Goal: Task Accomplishment & Management: Use online tool/utility

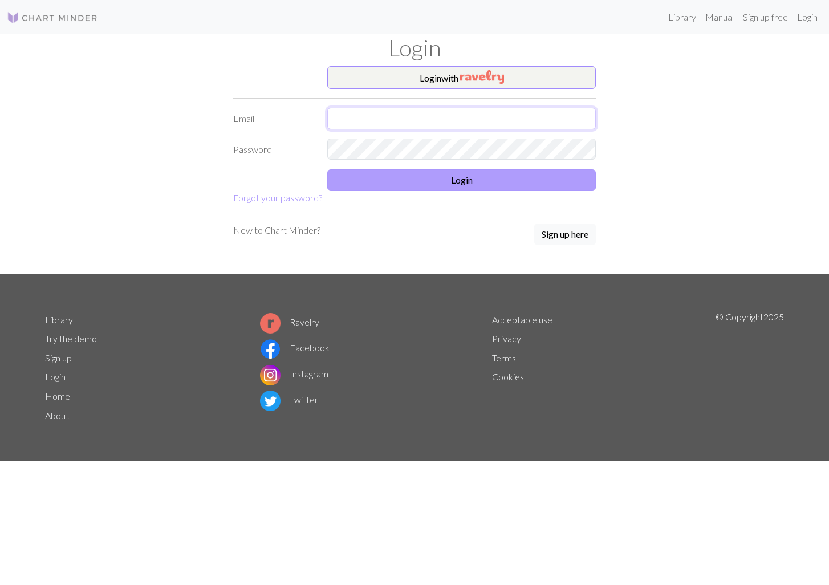
type input "[EMAIL_ADDRESS][DOMAIN_NAME]"
click at [466, 185] on button "Login" at bounding box center [461, 180] width 269 height 22
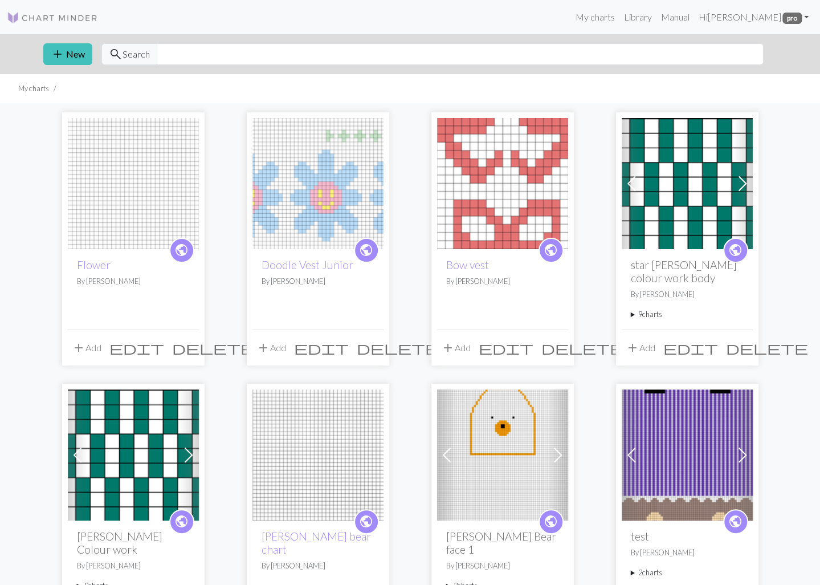
click at [348, 215] on img at bounding box center [318, 183] width 131 height 131
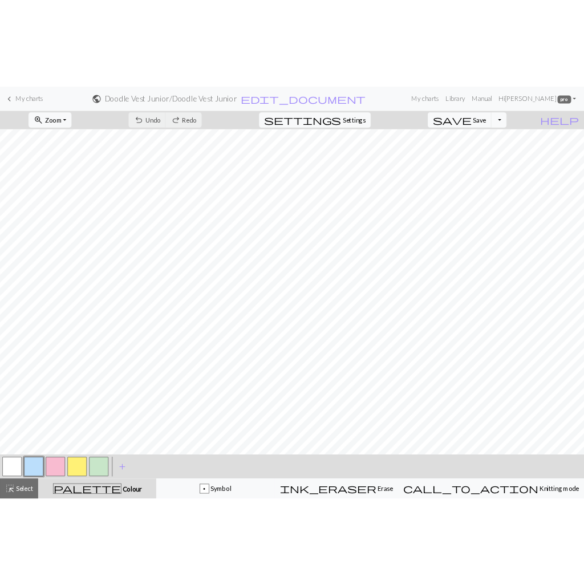
scroll to position [9, 0]
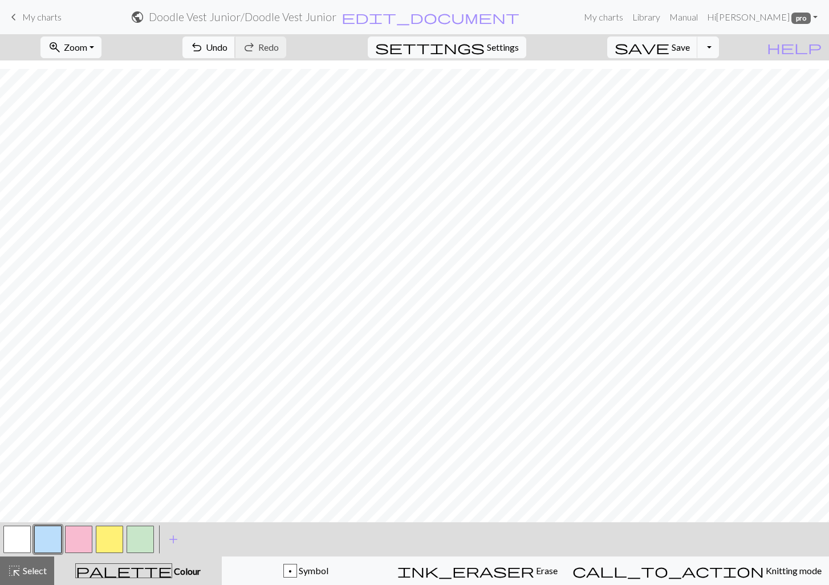
click at [204, 45] on span "undo" at bounding box center [197, 47] width 14 height 16
click at [204, 43] on span "undo" at bounding box center [197, 47] width 14 height 16
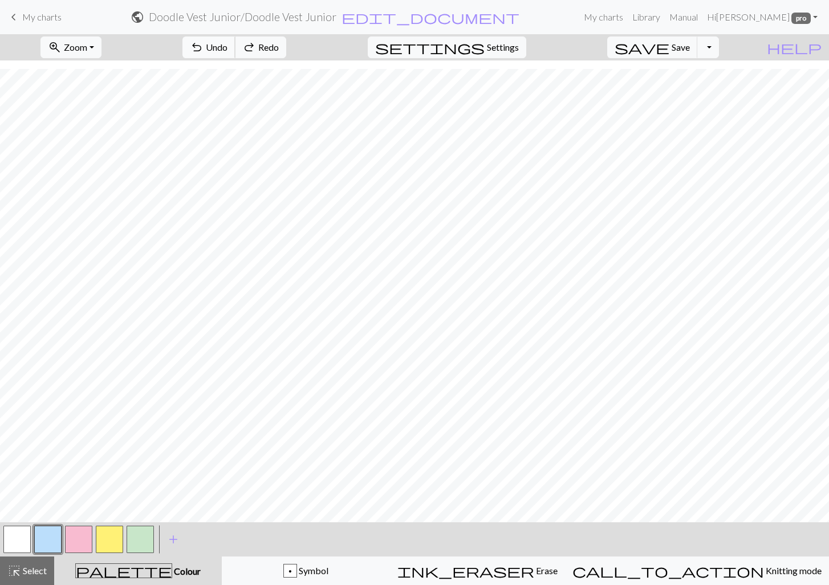
click at [204, 43] on span "undo" at bounding box center [197, 47] width 14 height 16
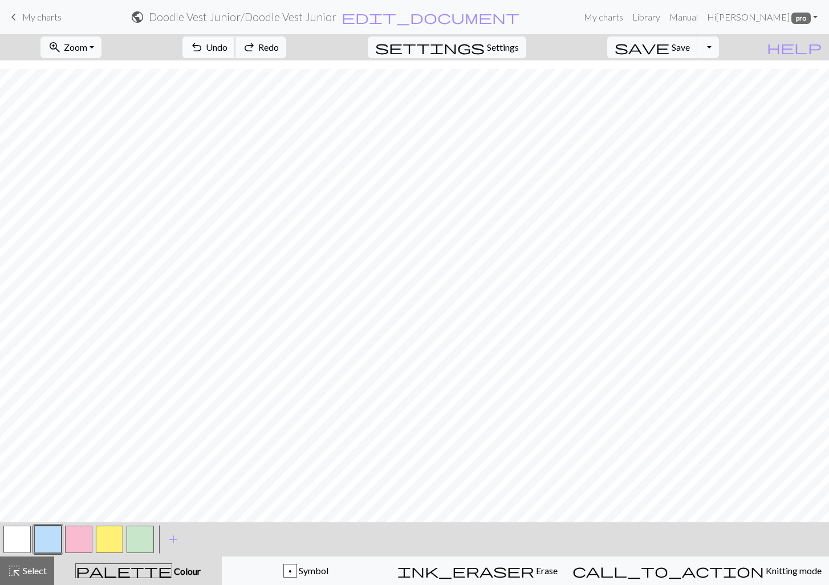
click at [204, 43] on span "undo" at bounding box center [197, 47] width 14 height 16
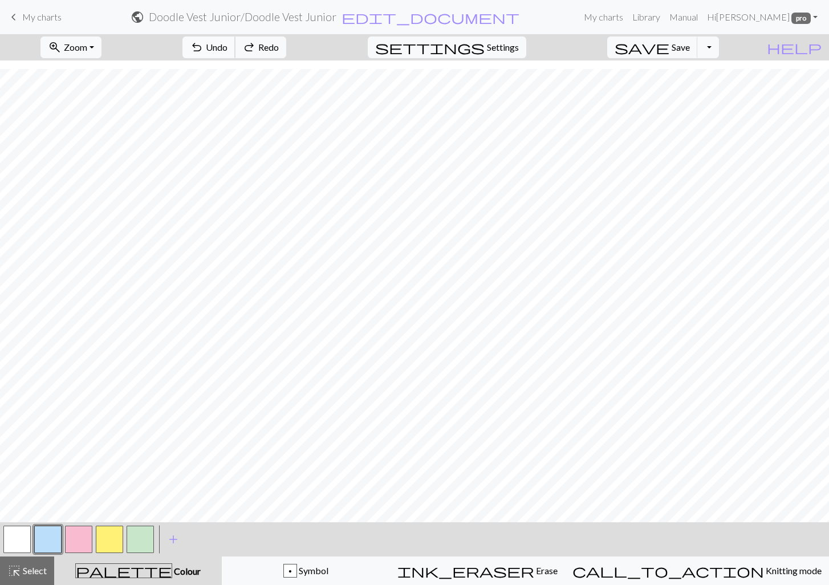
click at [204, 43] on span "undo" at bounding box center [197, 47] width 14 height 16
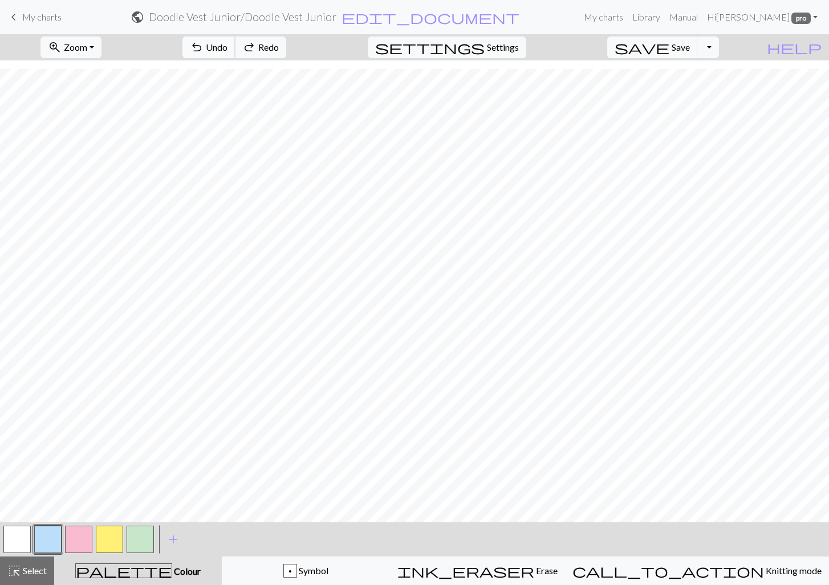
click at [204, 43] on span "undo" at bounding box center [197, 47] width 14 height 16
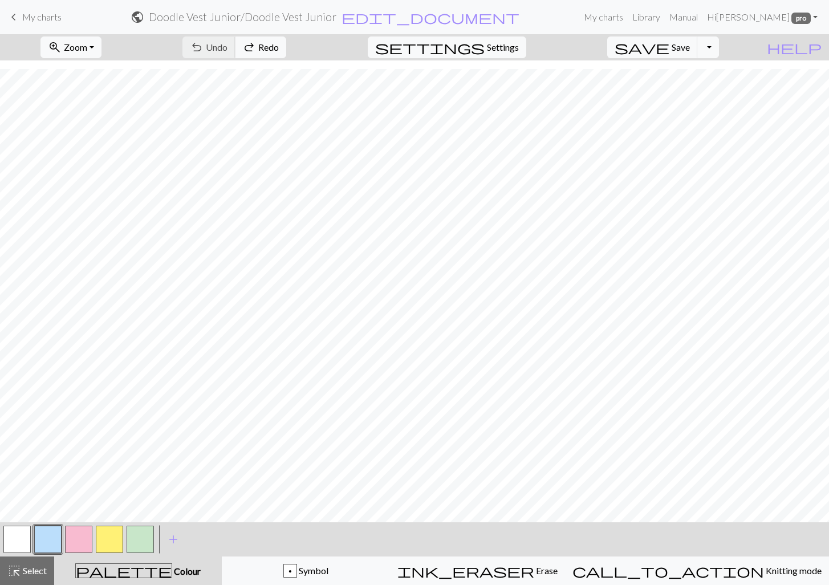
click at [267, 43] on div "undo Undo Undo redo Redo Redo" at bounding box center [234, 47] width 121 height 26
click at [20, 14] on span "keyboard_arrow_left" at bounding box center [14, 17] width 14 height 16
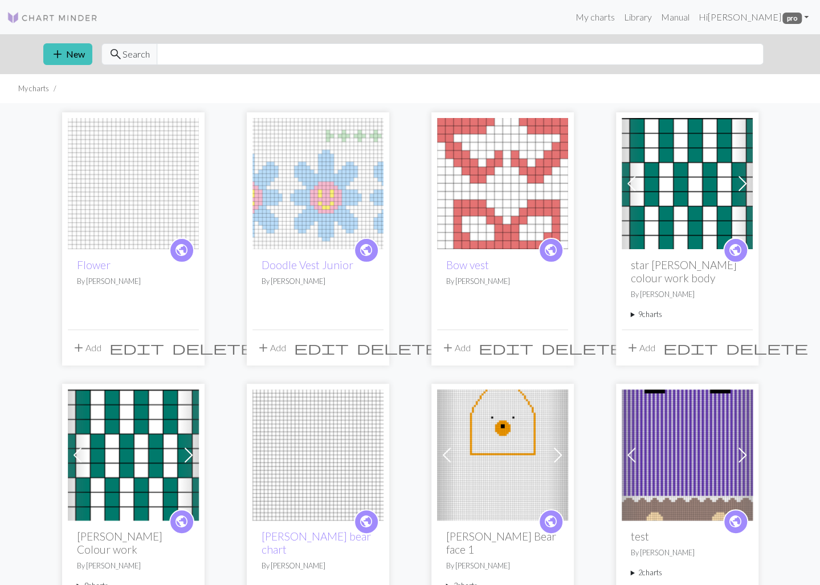
click at [135, 177] on img at bounding box center [133, 183] width 131 height 131
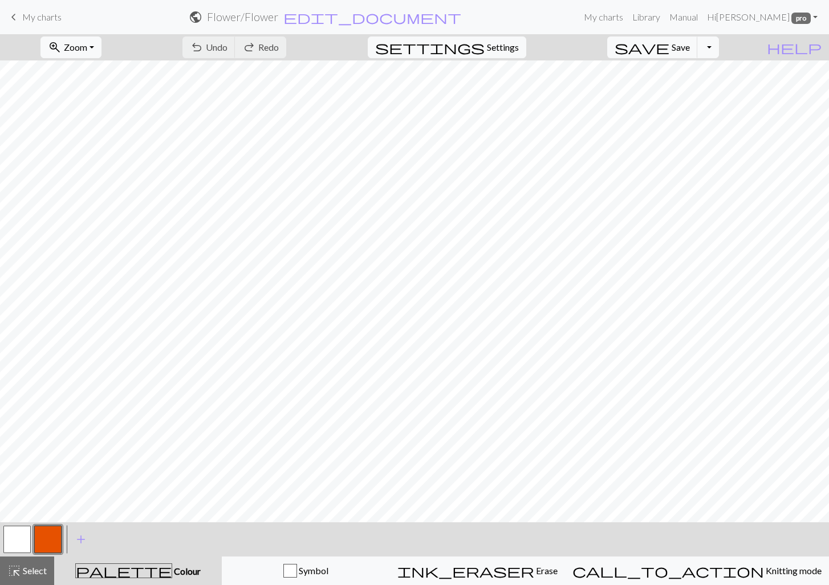
click at [48, 534] on button "button" at bounding box center [47, 539] width 27 height 27
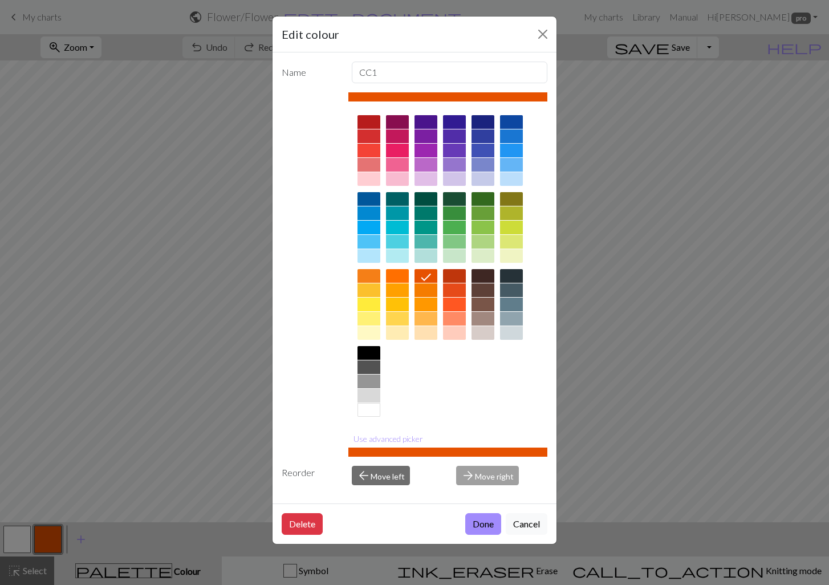
click at [376, 302] on div at bounding box center [368, 305] width 23 height 14
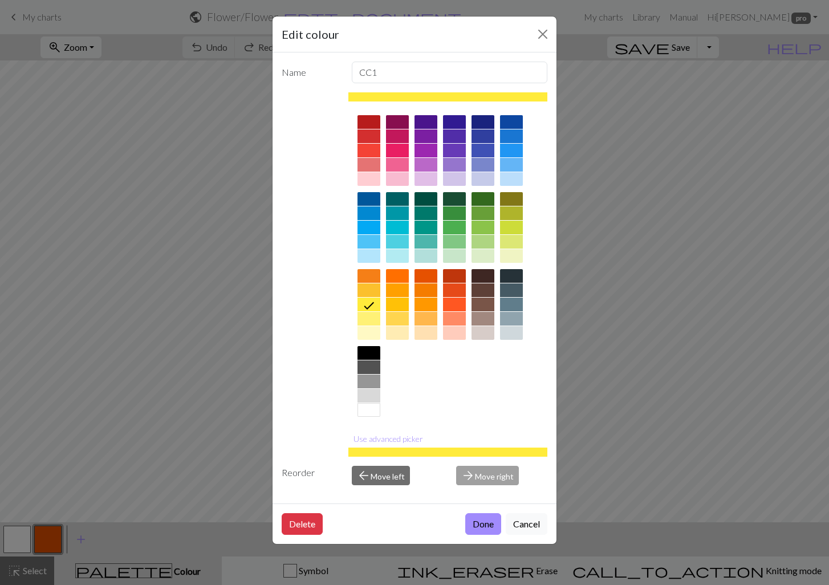
click at [708, 206] on div "Edit colour Name CC1 Use advanced picker Reorder arrow_back Move left arrow_for…" at bounding box center [414, 292] width 829 height 585
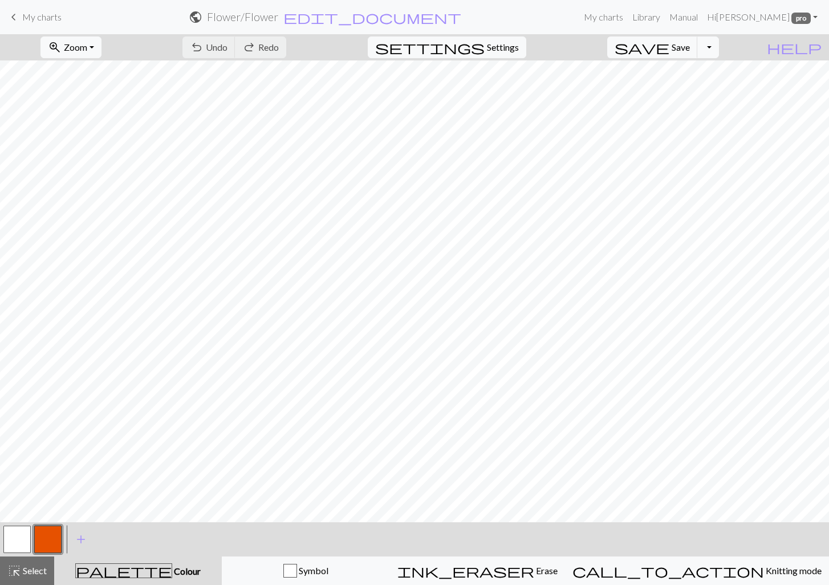
click at [60, 532] on button "button" at bounding box center [47, 539] width 27 height 27
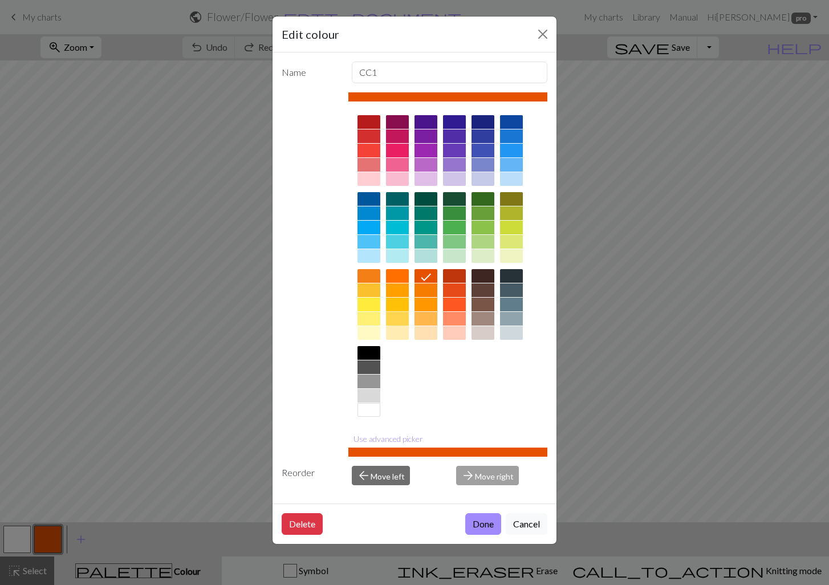
click at [399, 319] on div at bounding box center [397, 319] width 23 height 14
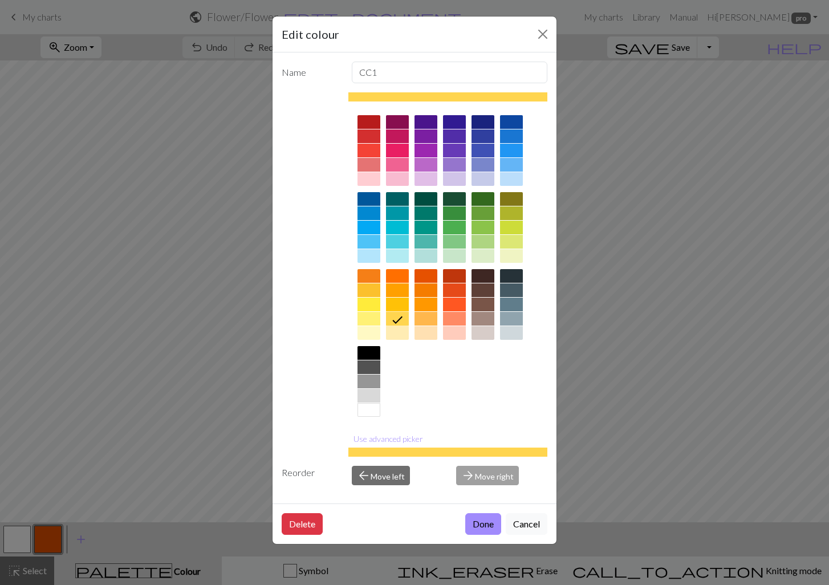
click at [375, 296] on div at bounding box center [368, 307] width 23 height 77
click at [373, 290] on div at bounding box center [368, 290] width 23 height 14
click at [475, 526] on button "Done" at bounding box center [483, 524] width 36 height 22
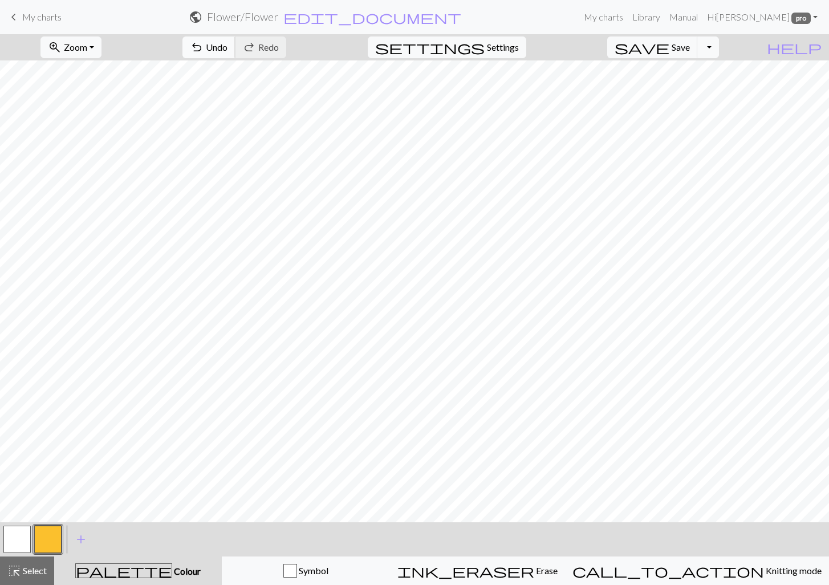
click at [227, 50] on span "Undo" at bounding box center [217, 47] width 22 height 11
click at [18, 534] on button "button" at bounding box center [16, 539] width 27 height 27
click at [84, 534] on span "add" at bounding box center [81, 539] width 14 height 16
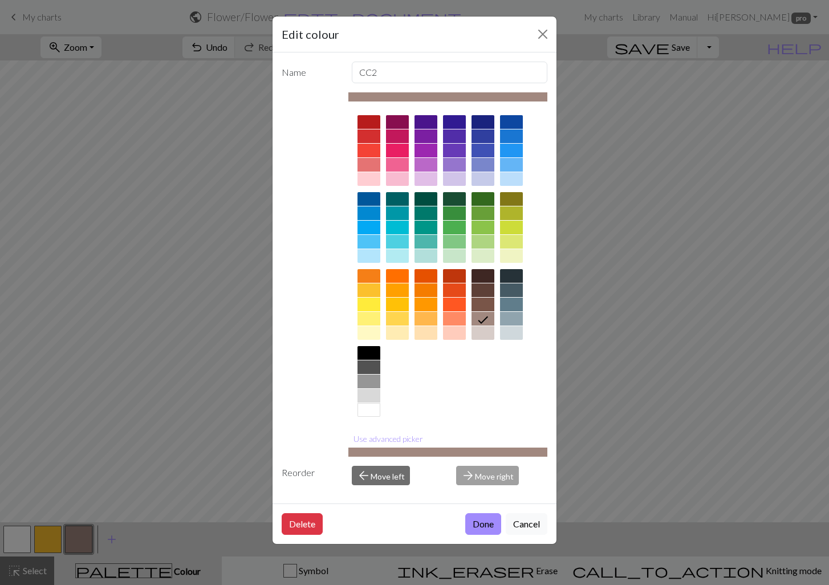
click at [398, 161] on div at bounding box center [397, 165] width 23 height 14
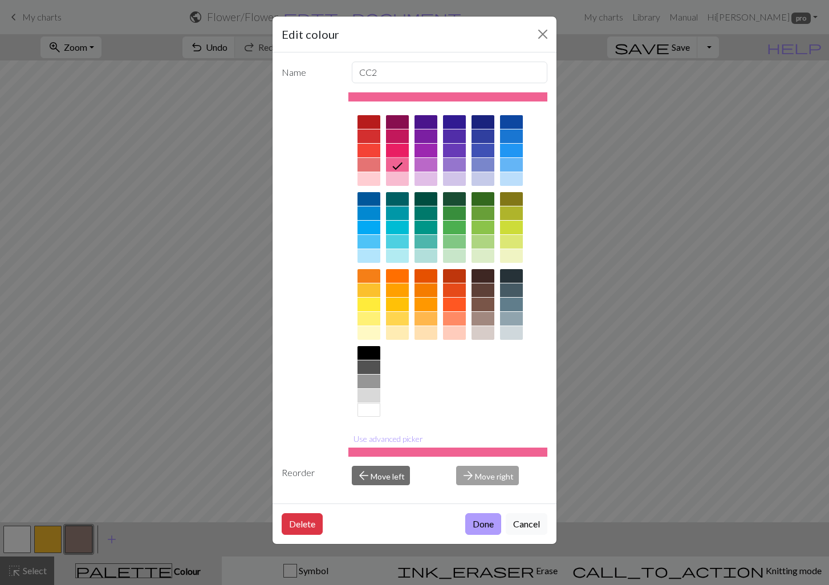
click at [479, 527] on button "Done" at bounding box center [483, 524] width 36 height 22
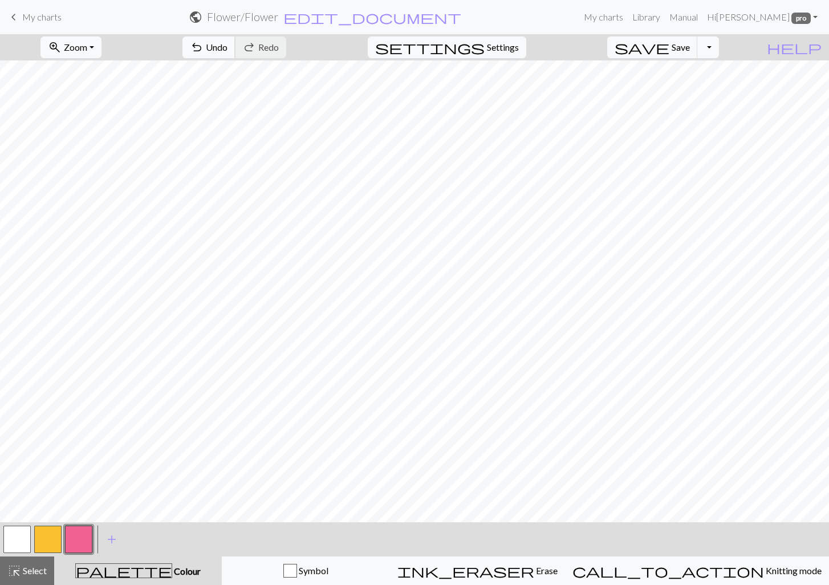
click at [227, 48] on span "Undo" at bounding box center [217, 47] width 22 height 11
click at [227, 47] on span "Undo" at bounding box center [217, 47] width 22 height 11
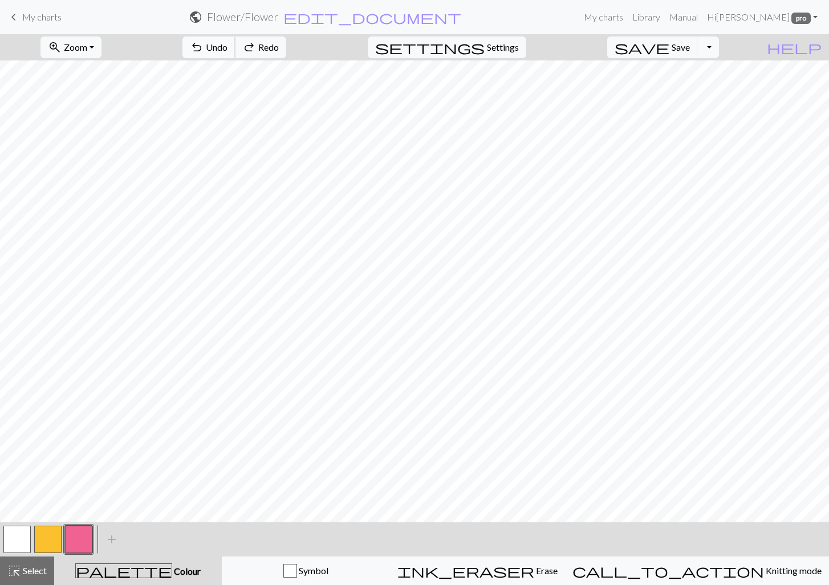
click at [227, 47] on span "Undo" at bounding box center [217, 47] width 22 height 11
click at [204, 47] on span "undo" at bounding box center [197, 47] width 14 height 16
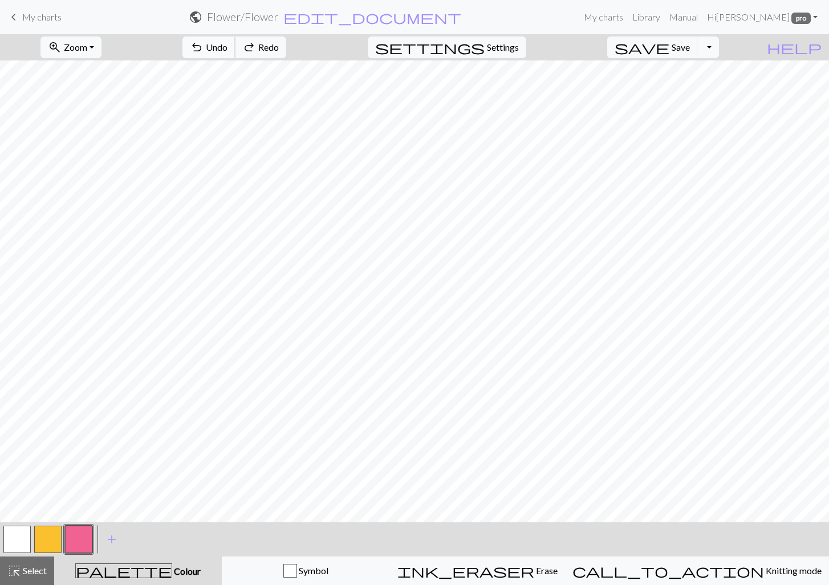
click at [204, 47] on span "undo" at bounding box center [197, 47] width 14 height 16
click at [227, 45] on span "Undo" at bounding box center [217, 47] width 22 height 11
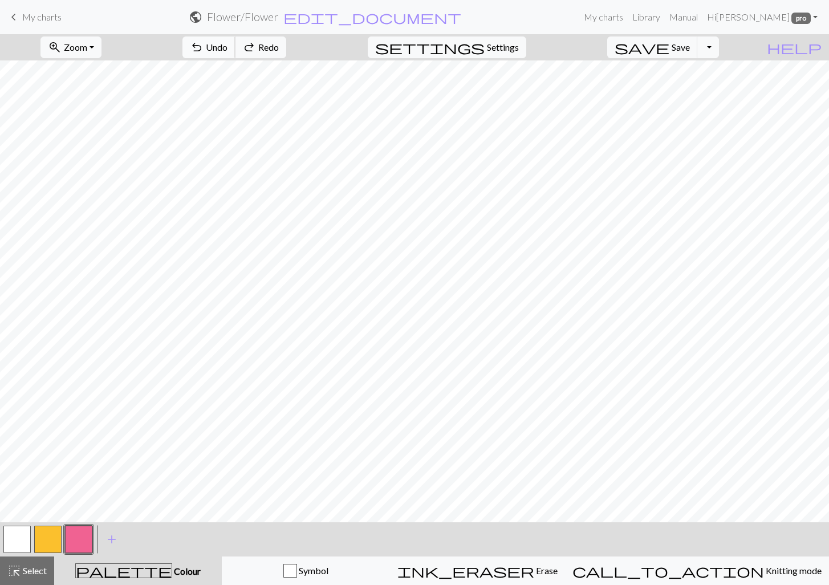
click at [227, 45] on span "Undo" at bounding box center [217, 47] width 22 height 11
click at [227, 43] on span "Undo" at bounding box center [217, 47] width 22 height 11
click at [227, 42] on span "Undo" at bounding box center [217, 47] width 22 height 11
click at [235, 52] on button "undo Undo Undo" at bounding box center [208, 47] width 53 height 22
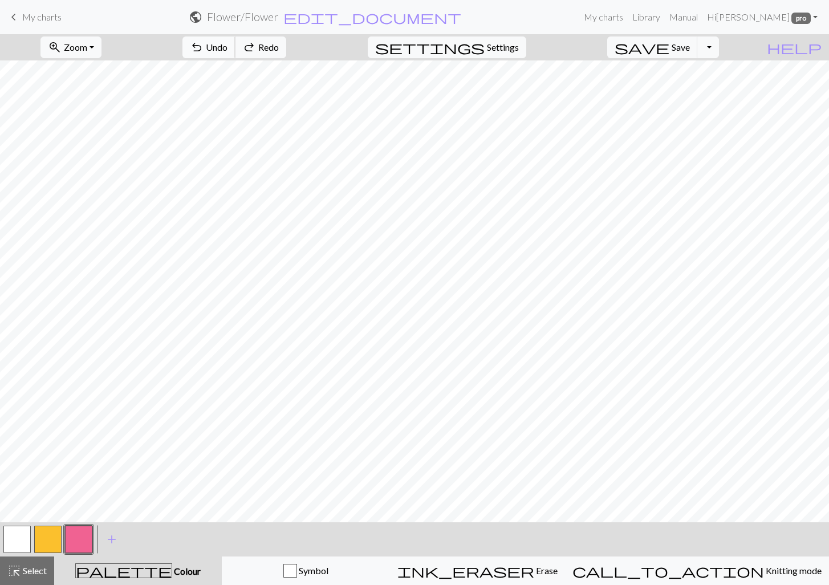
click at [227, 52] on span "Undo" at bounding box center [217, 47] width 22 height 11
click at [227, 51] on span "Undo" at bounding box center [217, 47] width 22 height 11
click at [227, 47] on span "Undo" at bounding box center [217, 47] width 22 height 11
click at [227, 46] on span "Undo" at bounding box center [217, 47] width 22 height 11
click at [19, 533] on button "button" at bounding box center [16, 539] width 27 height 27
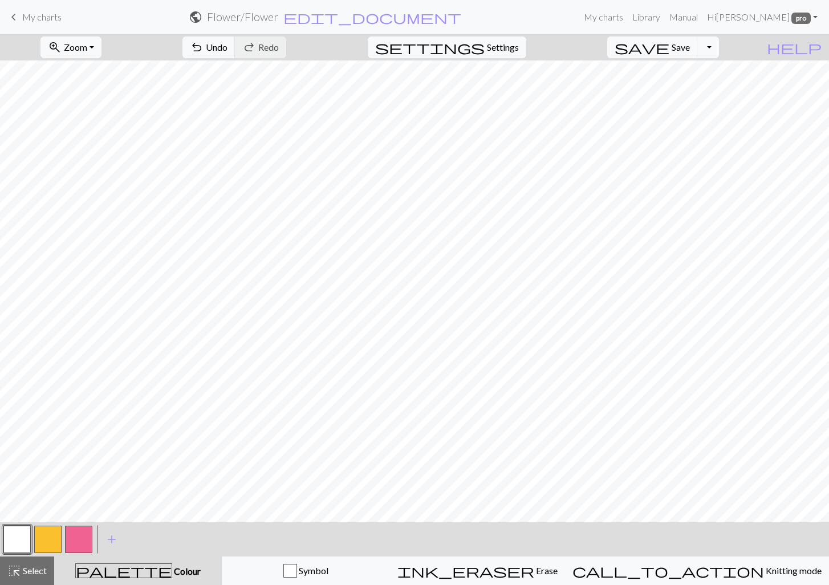
drag, startPoint x: 86, startPoint y: 538, endPoint x: 96, endPoint y: 521, distance: 19.7
click at [86, 534] on button "button" at bounding box center [78, 539] width 27 height 27
click at [14, 534] on button "button" at bounding box center [16, 539] width 27 height 27
click at [227, 47] on span "Undo" at bounding box center [217, 47] width 22 height 11
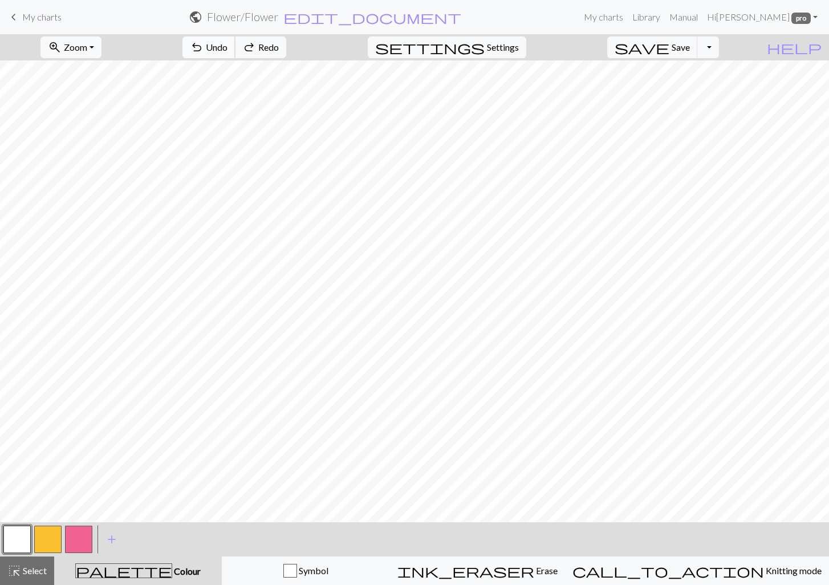
click at [227, 47] on span "Undo" at bounding box center [217, 47] width 22 height 11
drag, startPoint x: 75, startPoint y: 539, endPoint x: 83, endPoint y: 521, distance: 19.9
click at [75, 534] on button "button" at bounding box center [78, 539] width 27 height 27
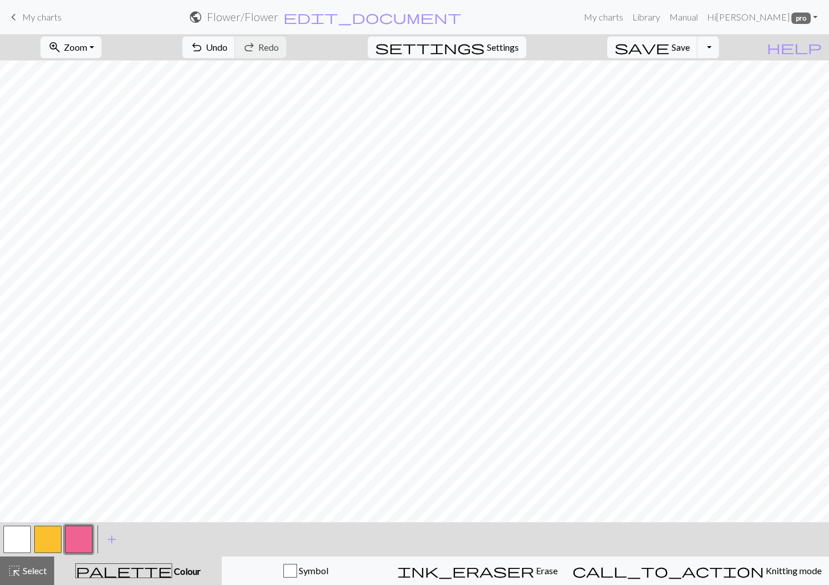
drag, startPoint x: 52, startPoint y: 535, endPoint x: 63, endPoint y: 522, distance: 17.0
click at [52, 534] on button "button" at bounding box center [47, 539] width 27 height 27
drag, startPoint x: 83, startPoint y: 536, endPoint x: 83, endPoint y: 523, distance: 13.7
click at [83, 534] on button "button" at bounding box center [78, 539] width 27 height 27
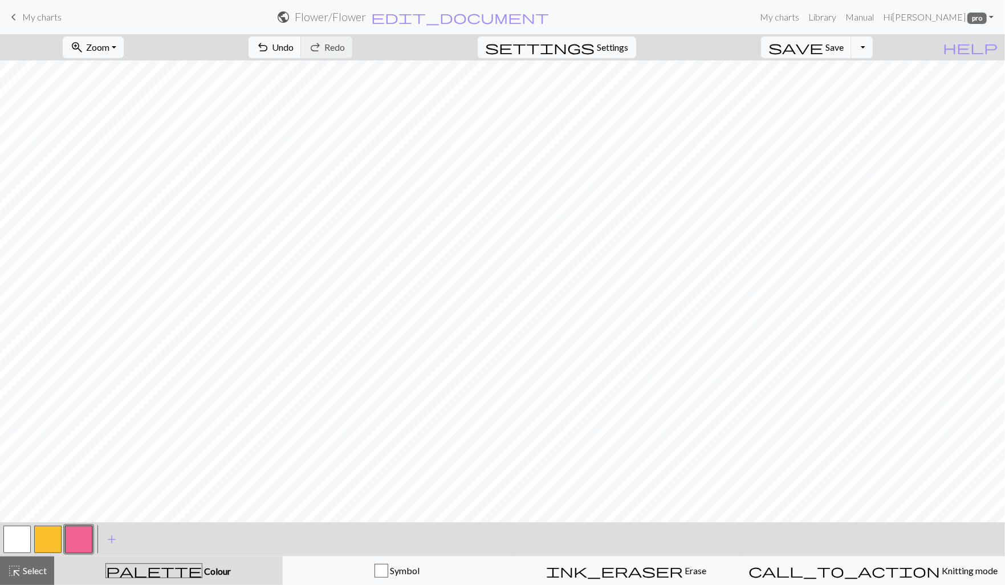
click at [88, 534] on button "button" at bounding box center [78, 539] width 27 height 27
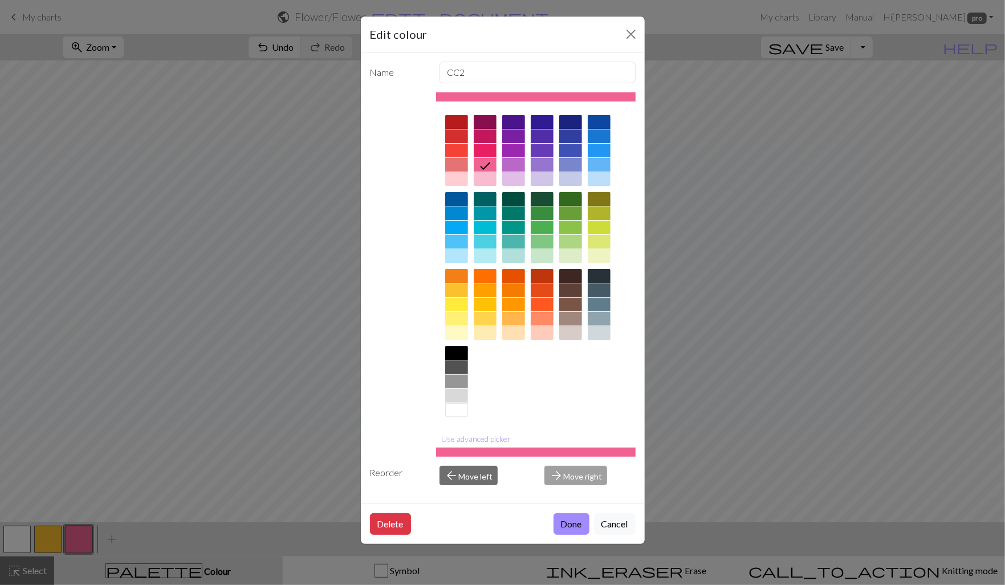
click at [113, 534] on div "Edit colour Name CC2 Use advanced picker Reorder arrow_back Move left arrow_for…" at bounding box center [502, 292] width 1005 height 585
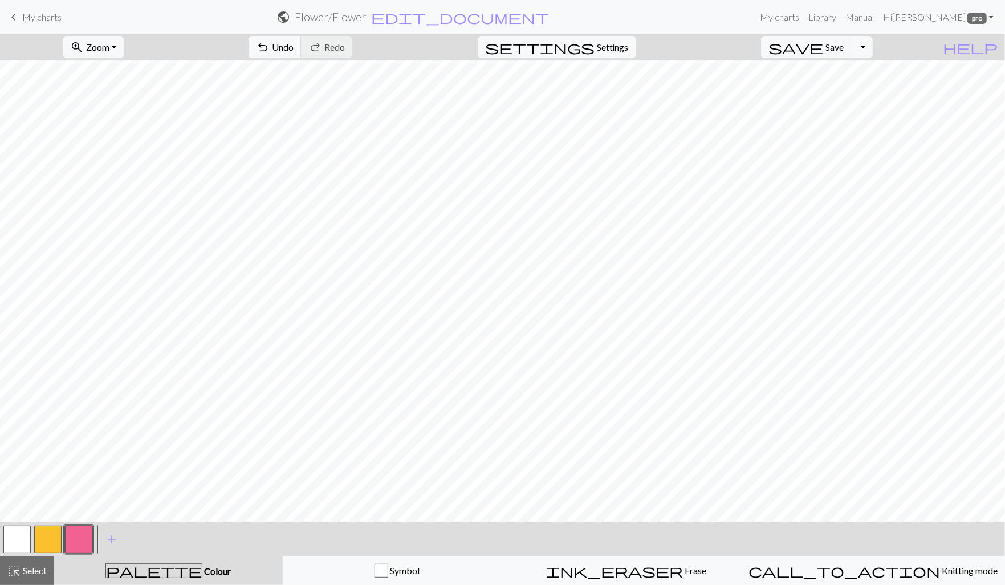
click at [113, 534] on span "add" at bounding box center [112, 539] width 14 height 16
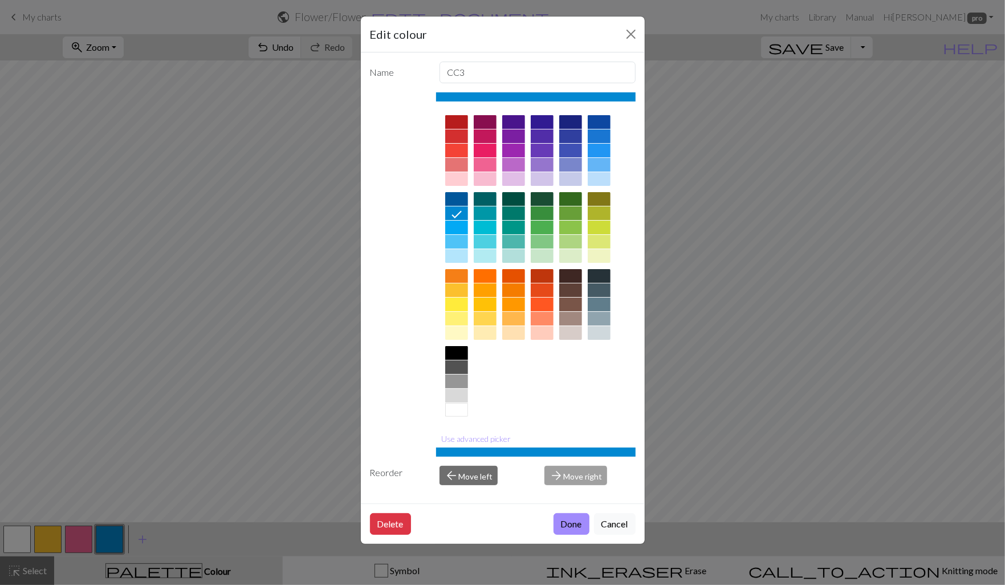
click at [457, 259] on div at bounding box center [456, 256] width 23 height 14
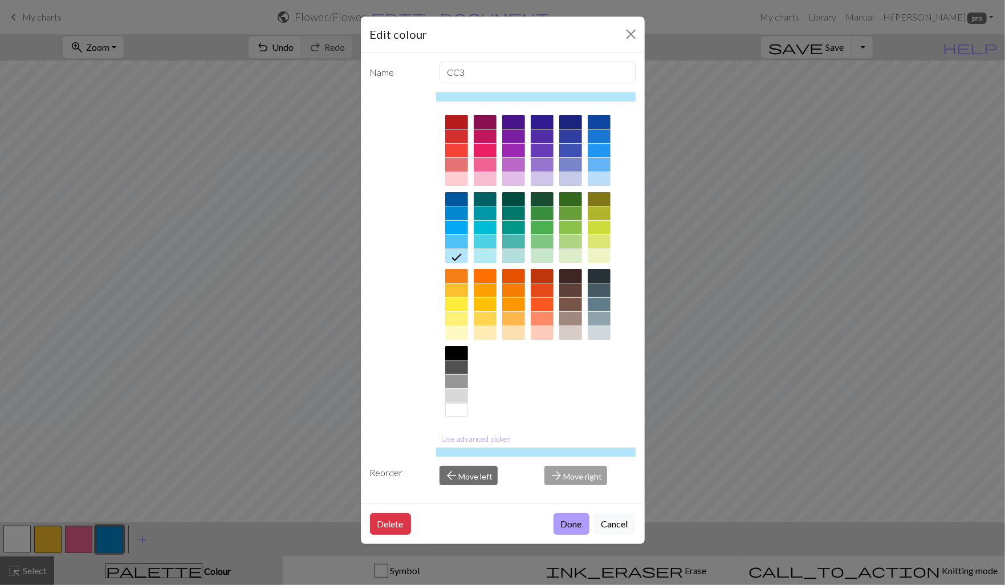
click at [567, 523] on button "Done" at bounding box center [572, 524] width 36 height 22
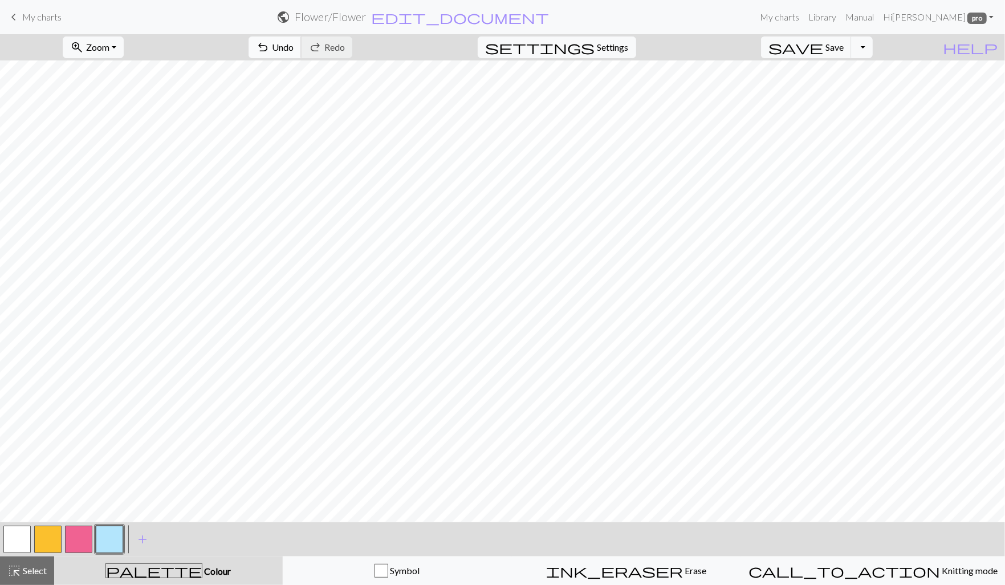
click at [294, 52] on span "Undo" at bounding box center [283, 47] width 22 height 11
click at [294, 51] on span "Undo" at bounding box center [283, 47] width 22 height 11
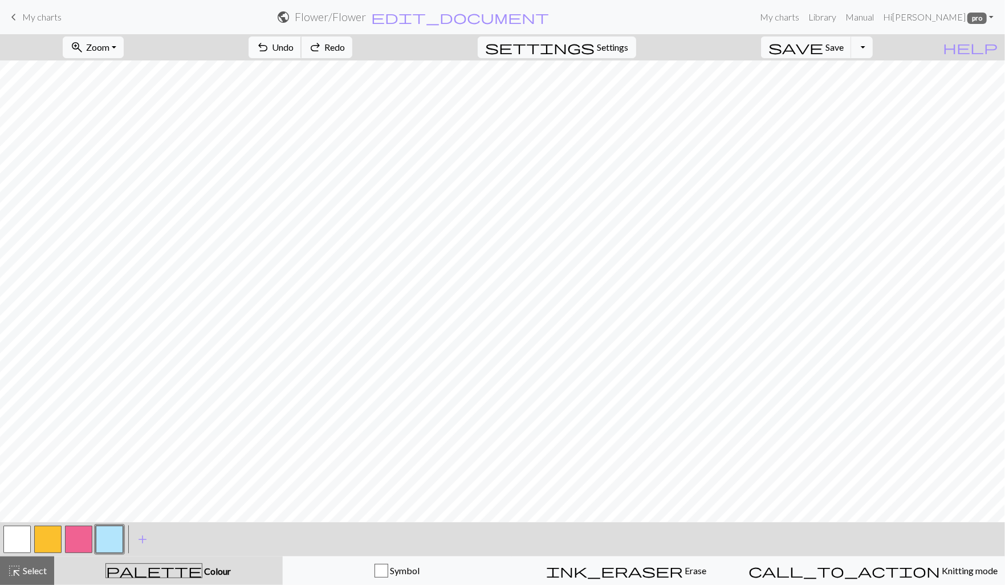
click at [294, 51] on span "Undo" at bounding box center [283, 47] width 22 height 11
click at [6, 533] on button "button" at bounding box center [16, 539] width 27 height 27
click at [294, 44] on span "Undo" at bounding box center [283, 47] width 22 height 11
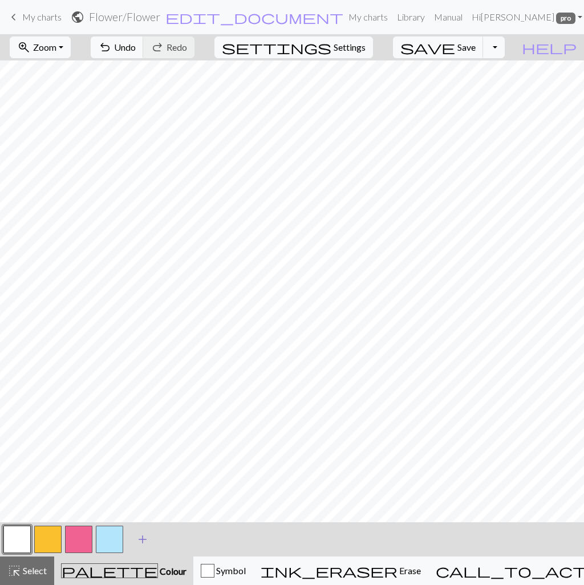
click at [147, 534] on span "add" at bounding box center [143, 539] width 14 height 16
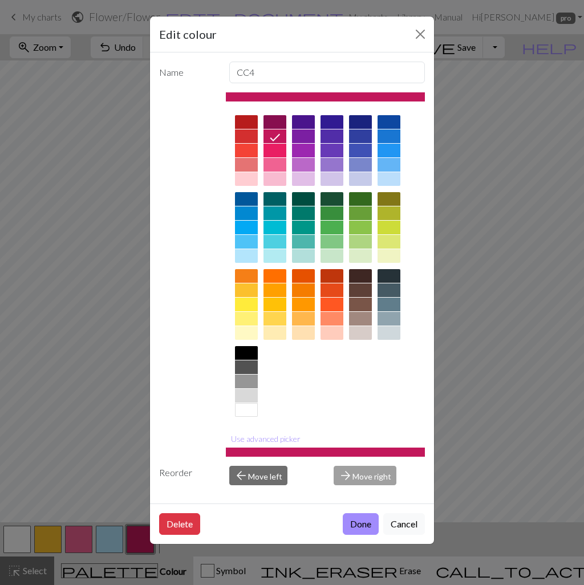
click at [247, 200] on div at bounding box center [246, 199] width 23 height 14
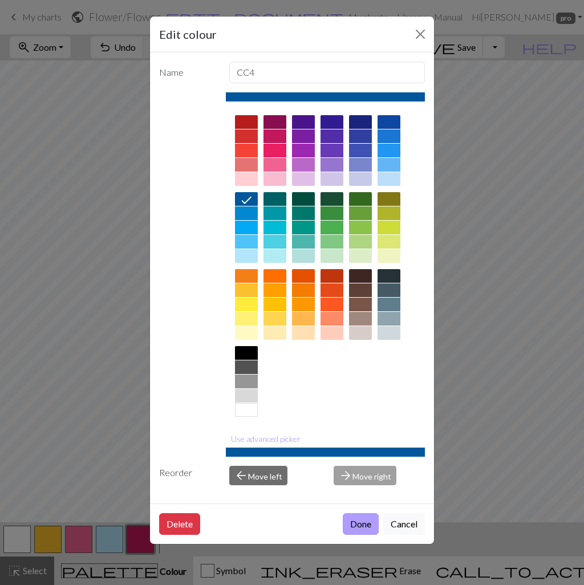
click at [359, 526] on button "Done" at bounding box center [361, 524] width 36 height 22
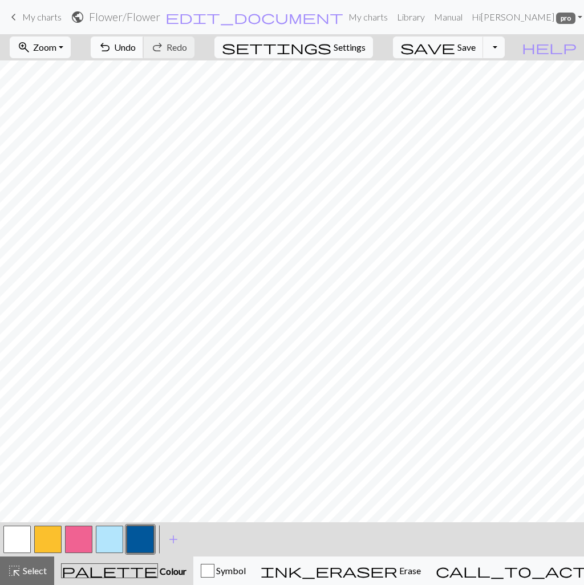
click at [136, 44] on span "Undo" at bounding box center [125, 47] width 22 height 11
click at [119, 534] on button "button" at bounding box center [109, 539] width 27 height 27
click at [177, 534] on span "add" at bounding box center [173, 539] width 14 height 16
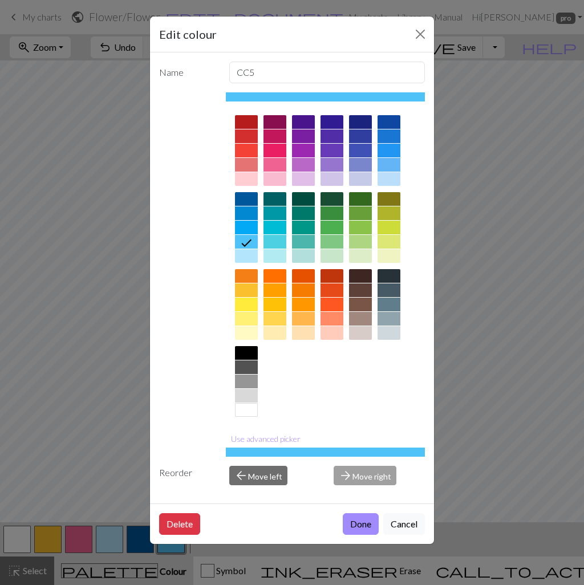
click at [299, 242] on div at bounding box center [303, 242] width 23 height 14
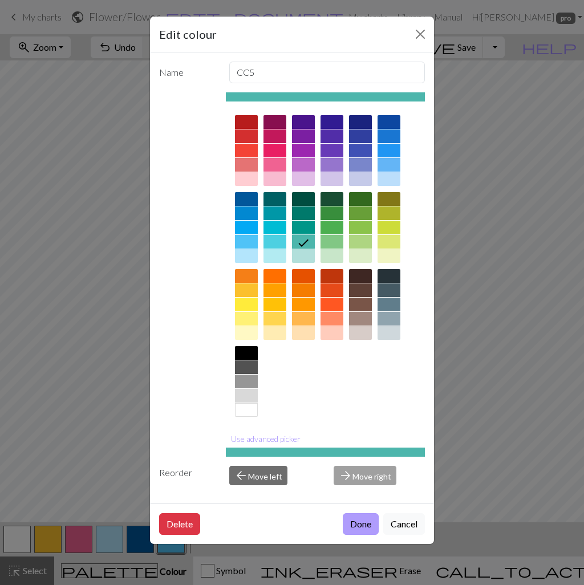
click at [353, 525] on button "Done" at bounding box center [361, 524] width 36 height 22
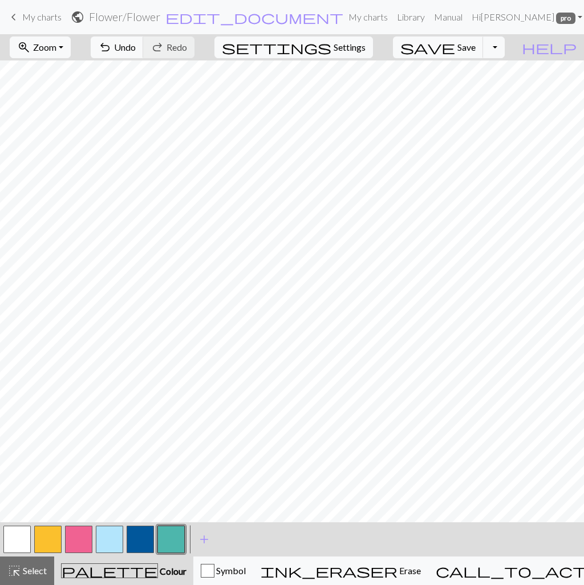
click at [114, 534] on button "button" at bounding box center [109, 539] width 27 height 27
click at [176, 534] on button "button" at bounding box center [170, 539] width 27 height 27
click at [201, 534] on span "add" at bounding box center [204, 539] width 14 height 16
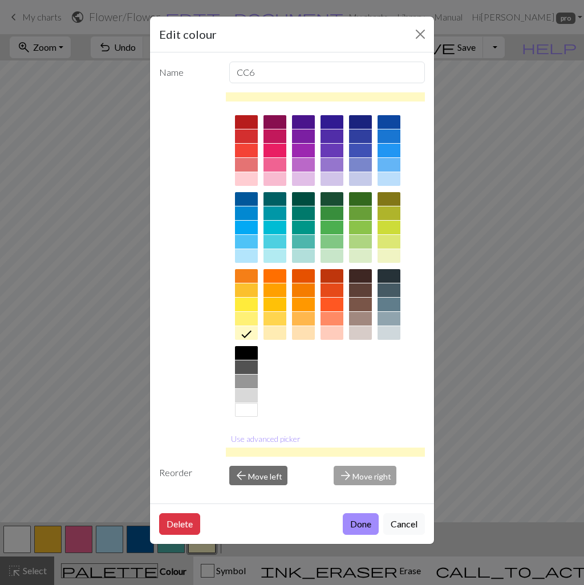
click at [328, 180] on div at bounding box center [331, 179] width 23 height 14
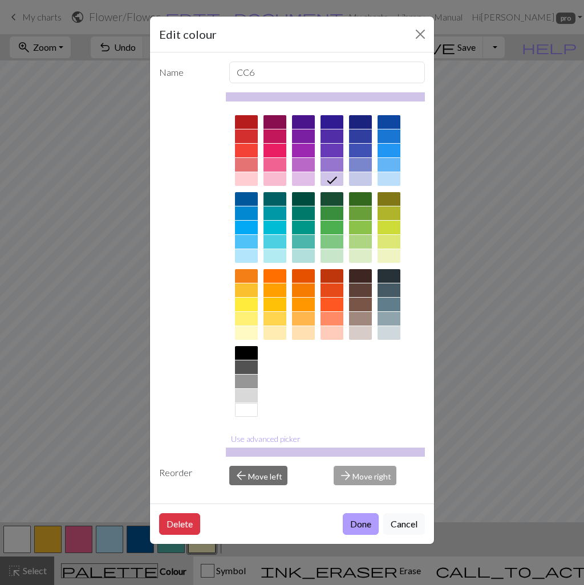
click at [363, 520] on button "Done" at bounding box center [361, 524] width 36 height 22
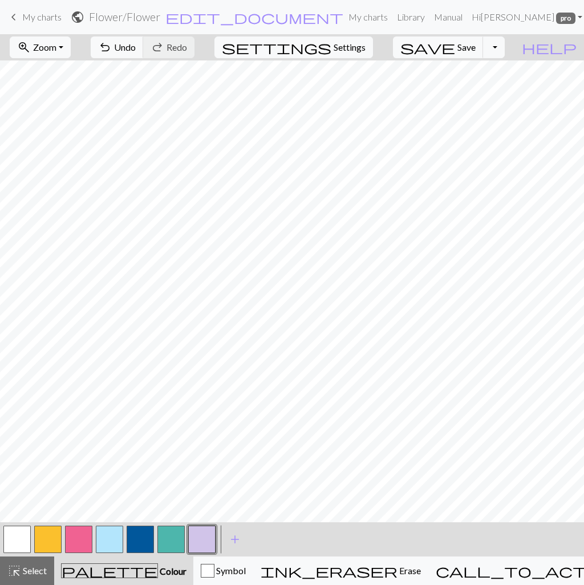
click at [149, 534] on button "button" at bounding box center [140, 539] width 27 height 27
click at [112, 50] on span "undo" at bounding box center [105, 47] width 14 height 16
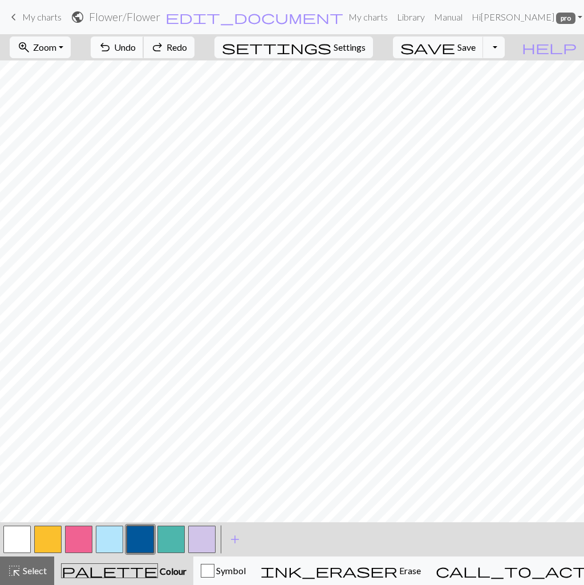
click at [112, 50] on span "undo" at bounding box center [105, 47] width 14 height 16
click at [112, 48] on span "undo" at bounding box center [105, 47] width 14 height 16
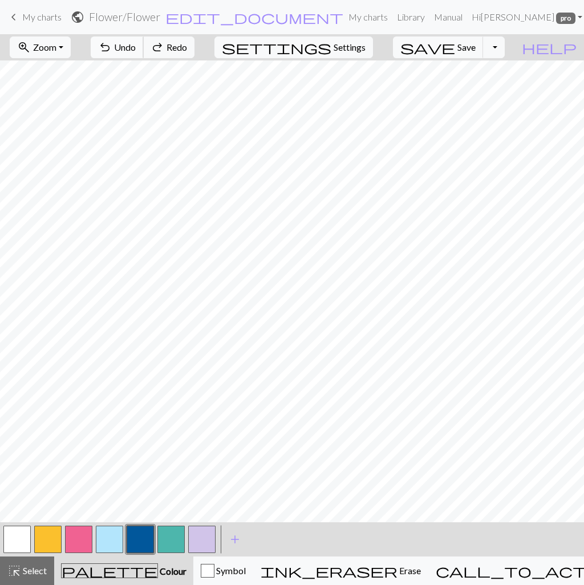
click at [112, 48] on span "undo" at bounding box center [105, 47] width 14 height 16
click at [136, 50] on span "Undo" at bounding box center [125, 47] width 22 height 11
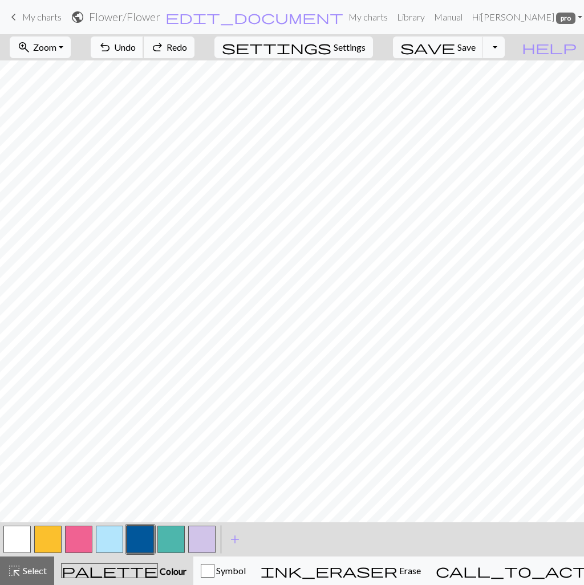
click at [136, 50] on span "Undo" at bounding box center [125, 47] width 22 height 11
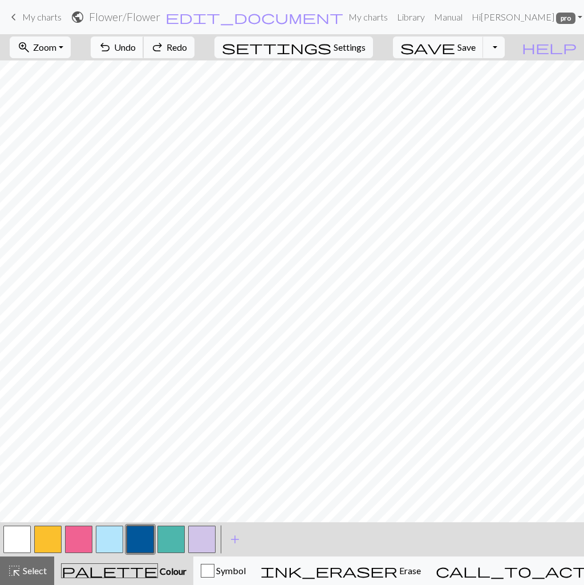
click at [136, 50] on span "Undo" at bounding box center [125, 47] width 22 height 11
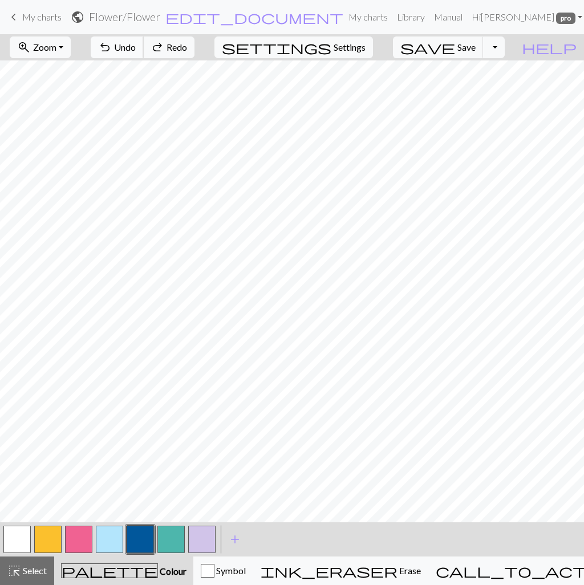
click at [136, 50] on span "Undo" at bounding box center [125, 47] width 22 height 11
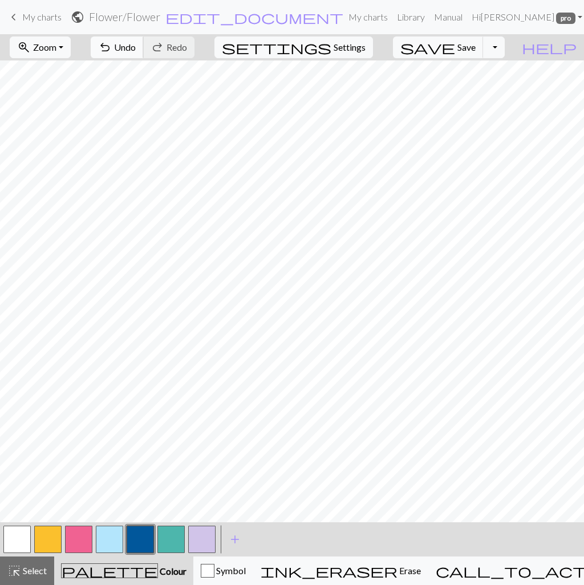
click at [136, 42] on span "Undo" at bounding box center [125, 47] width 22 height 11
click at [136, 51] on span "Undo" at bounding box center [125, 47] width 22 height 11
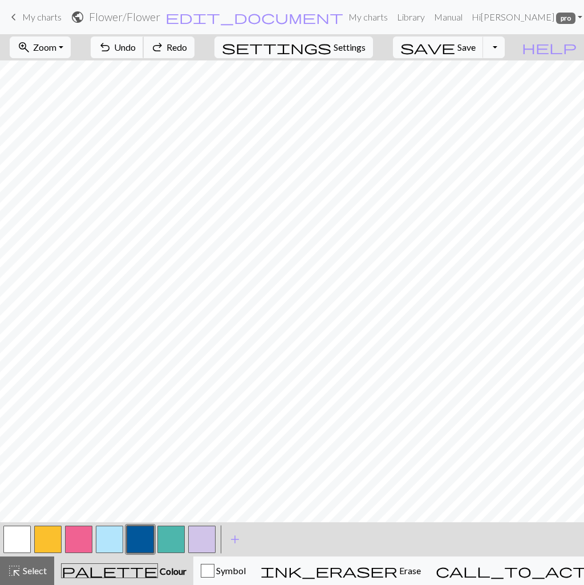
click at [136, 51] on span "Undo" at bounding box center [125, 47] width 22 height 11
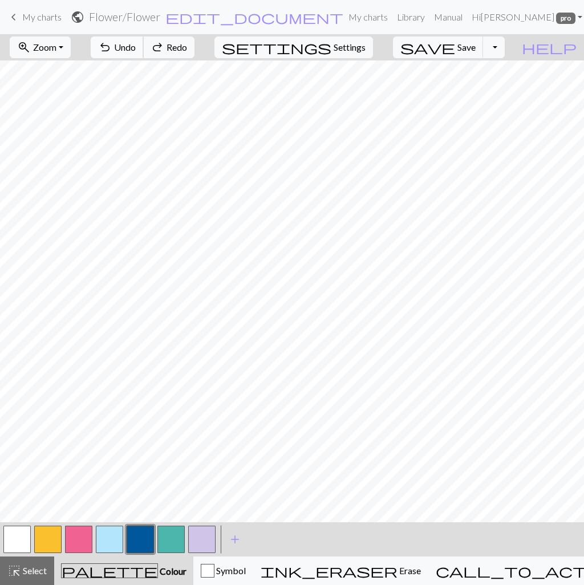
click at [136, 51] on span "Undo" at bounding box center [125, 47] width 22 height 11
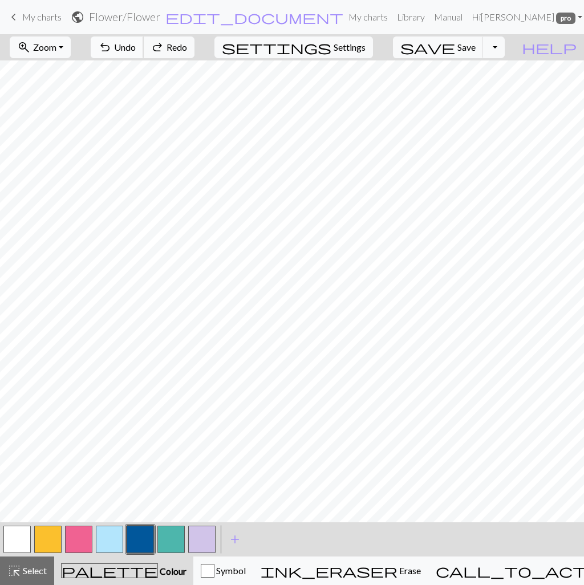
click at [136, 51] on span "Undo" at bounding box center [125, 47] width 22 height 11
click at [455, 48] on span "save" at bounding box center [427, 47] width 55 height 16
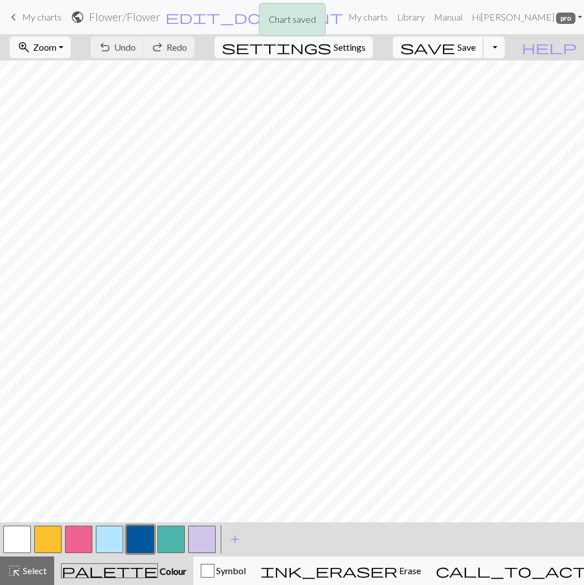
click at [475, 47] on span "Save" at bounding box center [466, 47] width 18 height 11
click at [136, 45] on span "Undo" at bounding box center [125, 47] width 22 height 11
click at [112, 534] on button "button" at bounding box center [109, 539] width 27 height 27
click at [72, 534] on button "button" at bounding box center [78, 539] width 27 height 27
click at [112, 534] on button "button" at bounding box center [109, 539] width 27 height 27
